Goal: Task Accomplishment & Management: Manage account settings

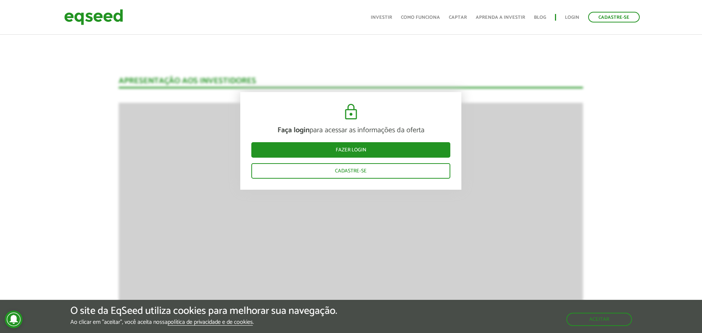
scroll to position [1027, 0]
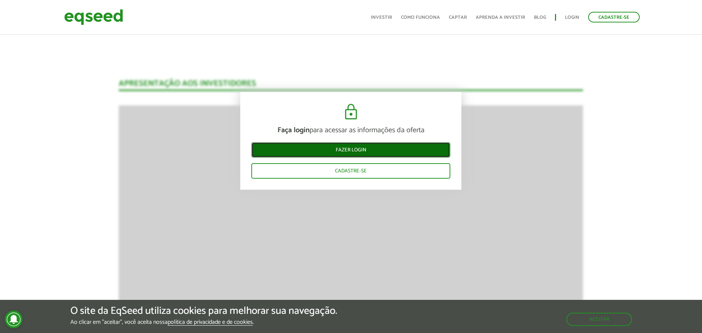
click at [352, 154] on link "Fazer login" at bounding box center [350, 149] width 199 height 15
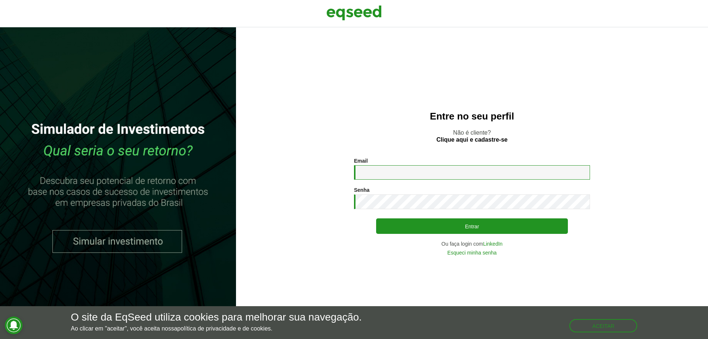
click at [369, 174] on input "Email *" at bounding box center [472, 172] width 236 height 14
click at [376, 174] on input "Email *" at bounding box center [472, 172] width 236 height 14
type input "**********"
click at [376, 218] on button "Entrar" at bounding box center [472, 225] width 192 height 15
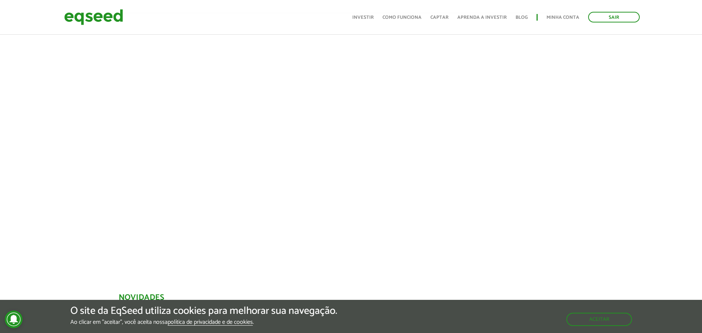
scroll to position [103, 0]
